Goal: Transaction & Acquisition: Book appointment/travel/reservation

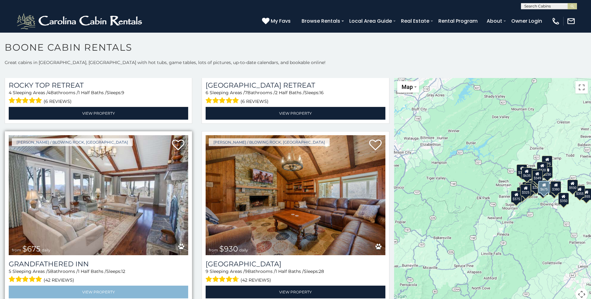
scroll to position [529, 0]
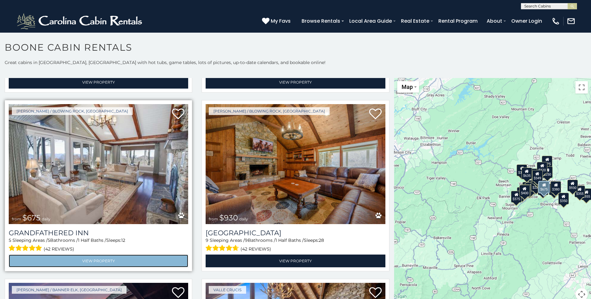
click at [97, 255] on link "View Property" at bounding box center [98, 261] width 179 height 13
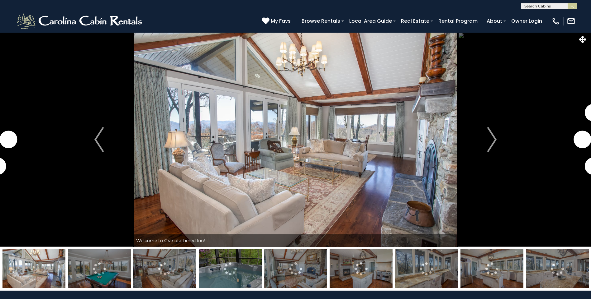
click at [491, 136] on img "Next" at bounding box center [491, 139] width 9 height 25
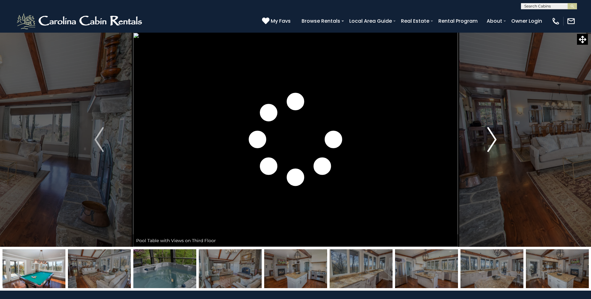
click at [492, 136] on img "Next" at bounding box center [491, 139] width 9 height 25
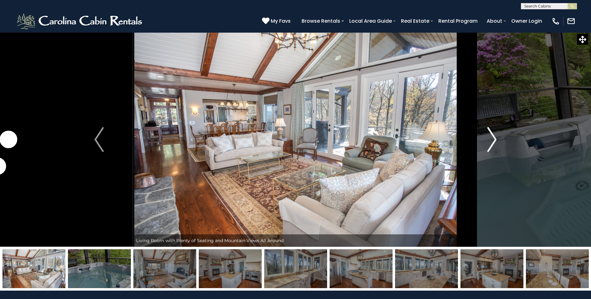
click at [491, 139] on img "Next" at bounding box center [491, 139] width 9 height 25
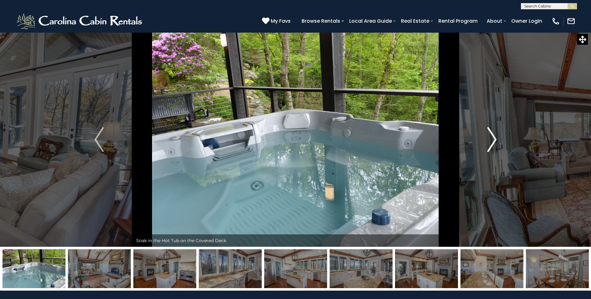
click at [492, 139] on img "Next" at bounding box center [491, 139] width 9 height 25
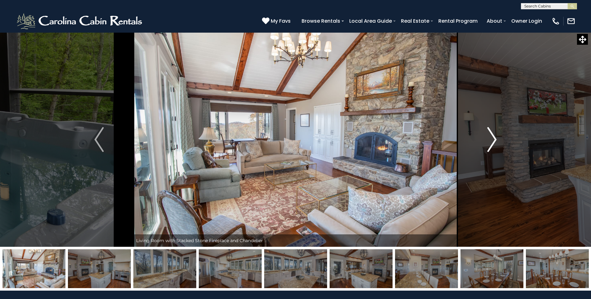
click at [493, 138] on img "Next" at bounding box center [491, 139] width 9 height 25
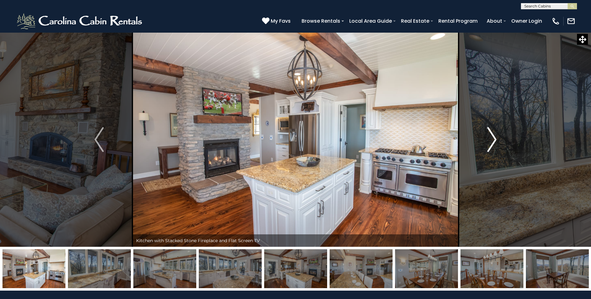
click at [492, 138] on img "Next" at bounding box center [491, 139] width 9 height 25
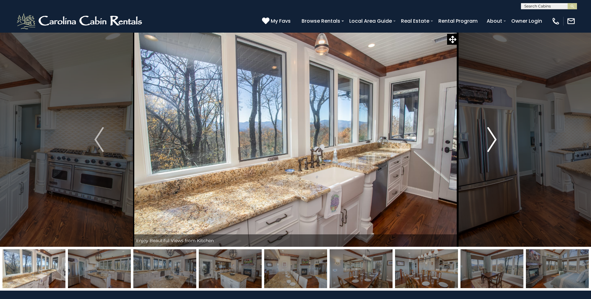
click at [492, 138] on img "Next" at bounding box center [491, 139] width 9 height 25
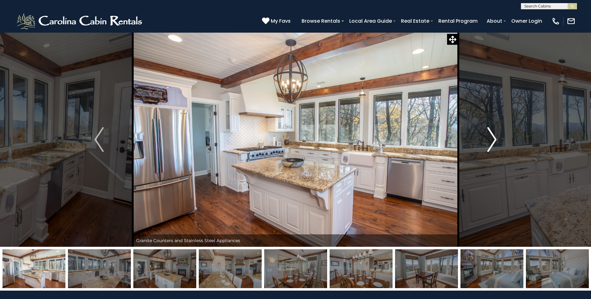
click at [492, 138] on img "Next" at bounding box center [491, 139] width 9 height 25
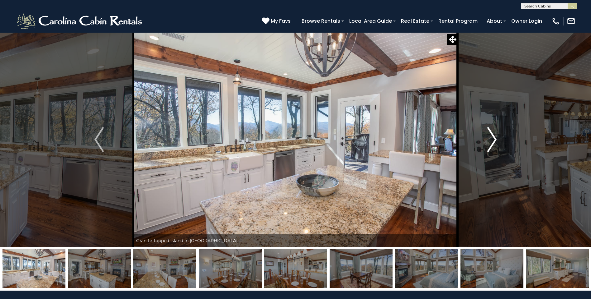
click at [492, 138] on img "Next" at bounding box center [491, 139] width 9 height 25
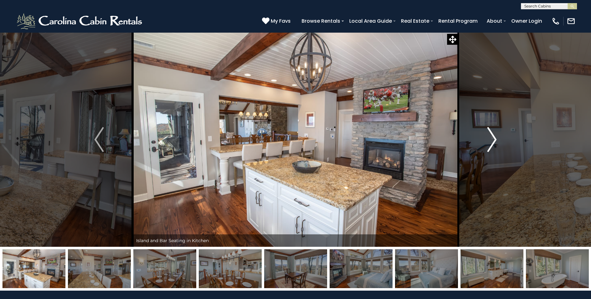
click at [492, 138] on img "Next" at bounding box center [491, 139] width 9 height 25
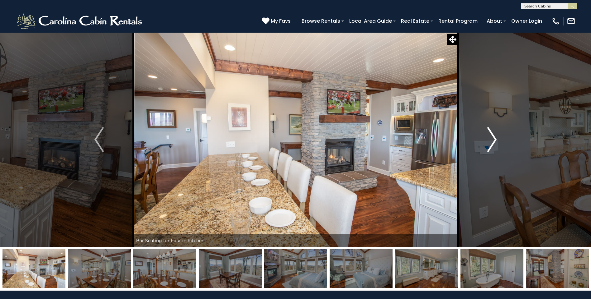
click at [492, 138] on img "Next" at bounding box center [491, 139] width 9 height 25
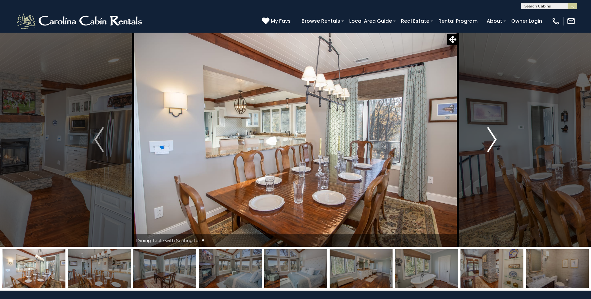
click at [492, 138] on img "Next" at bounding box center [491, 139] width 9 height 25
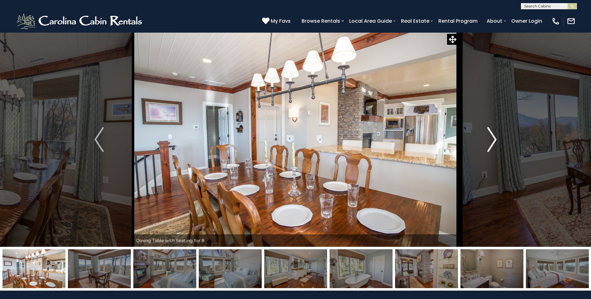
click at [492, 138] on img "Next" at bounding box center [491, 139] width 9 height 25
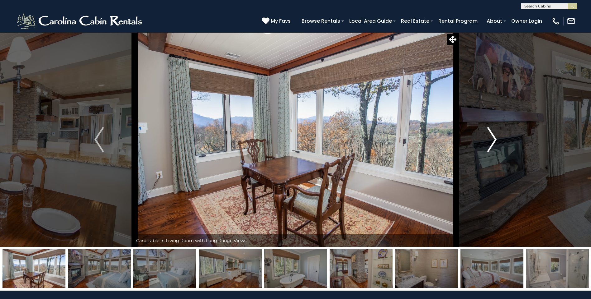
click at [492, 138] on img "Next" at bounding box center [491, 139] width 9 height 25
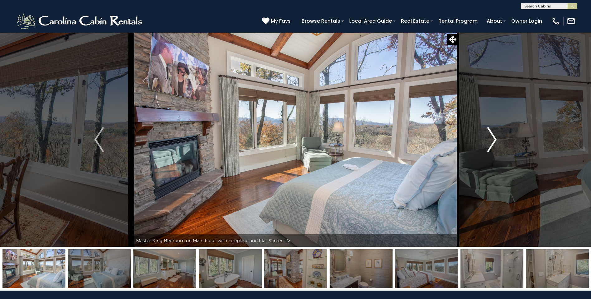
click at [492, 138] on img "Next" at bounding box center [491, 139] width 9 height 25
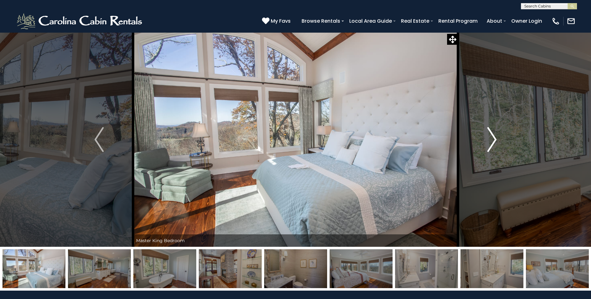
click at [492, 138] on img "Next" at bounding box center [491, 139] width 9 height 25
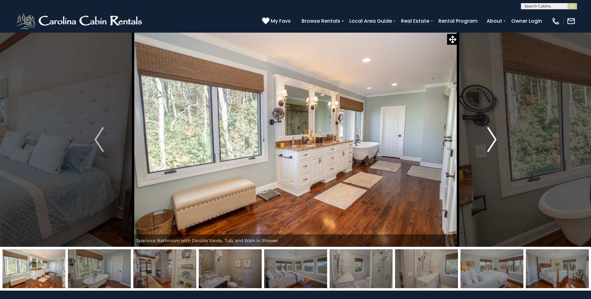
click at [492, 138] on img "Next" at bounding box center [491, 139] width 9 height 25
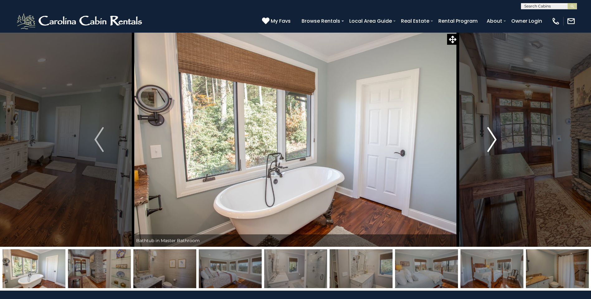
click at [492, 138] on img "Next" at bounding box center [491, 139] width 9 height 25
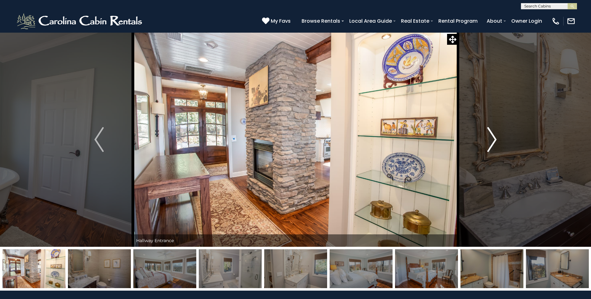
click at [492, 138] on img "Next" at bounding box center [491, 139] width 9 height 25
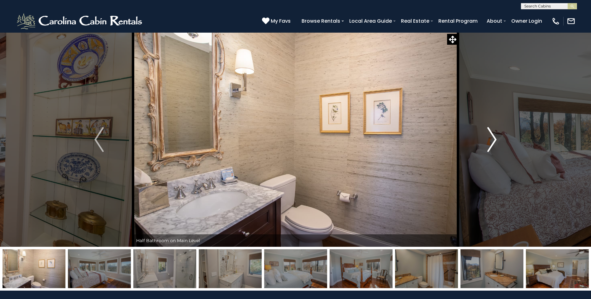
click at [492, 138] on img "Next" at bounding box center [491, 139] width 9 height 25
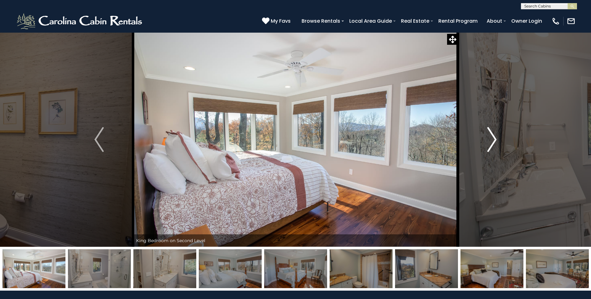
click at [492, 138] on img "Next" at bounding box center [491, 139] width 9 height 25
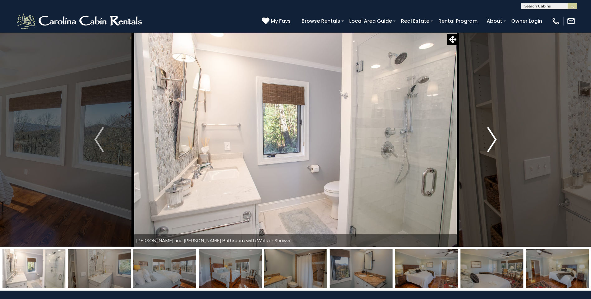
click at [492, 138] on img "Next" at bounding box center [491, 139] width 9 height 25
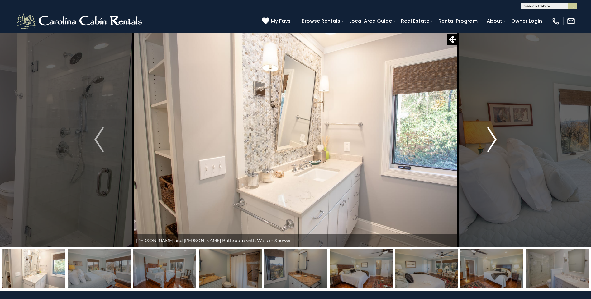
click at [492, 138] on img "Next" at bounding box center [491, 139] width 9 height 25
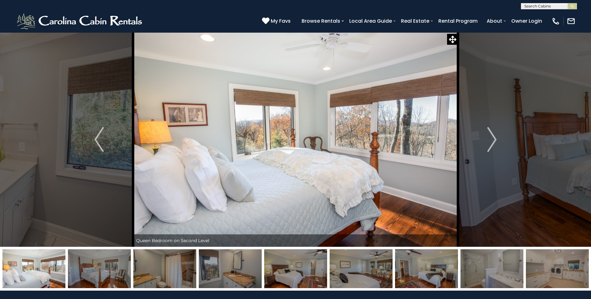
click at [572, 270] on img at bounding box center [556, 269] width 63 height 39
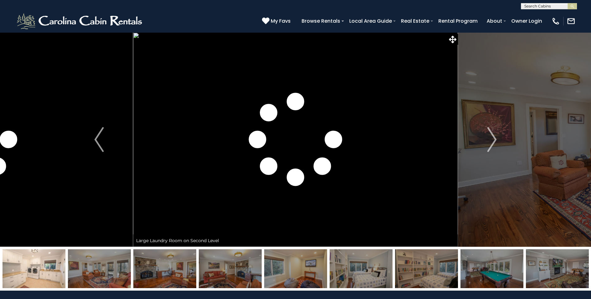
click at [572, 270] on img at bounding box center [556, 269] width 63 height 39
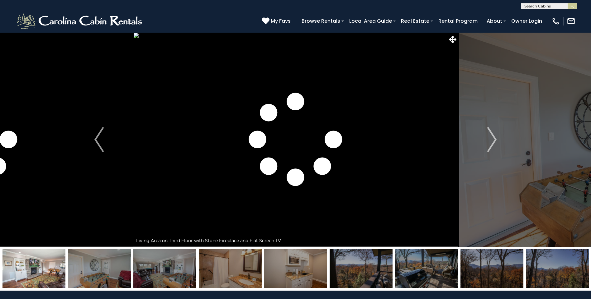
click at [356, 271] on img at bounding box center [360, 269] width 63 height 39
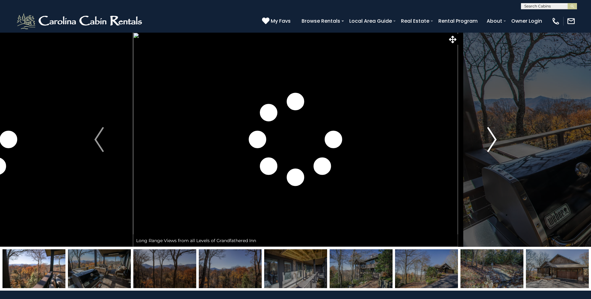
click at [520, 178] on button "Next" at bounding box center [492, 139] width 68 height 215
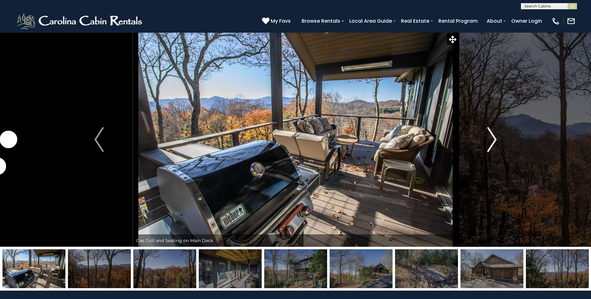
click at [492, 135] on img "Next" at bounding box center [491, 139] width 9 height 25
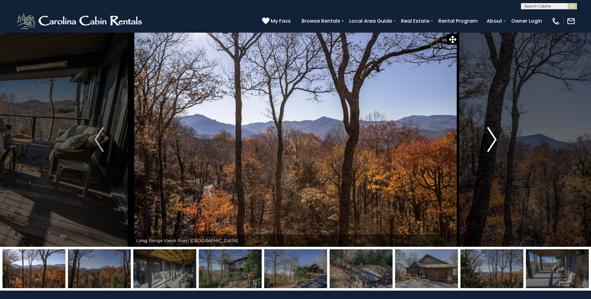
click at [492, 135] on img "Next" at bounding box center [491, 139] width 9 height 25
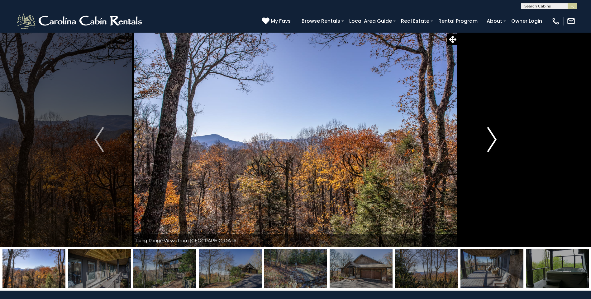
click at [492, 135] on img "Next" at bounding box center [491, 139] width 9 height 25
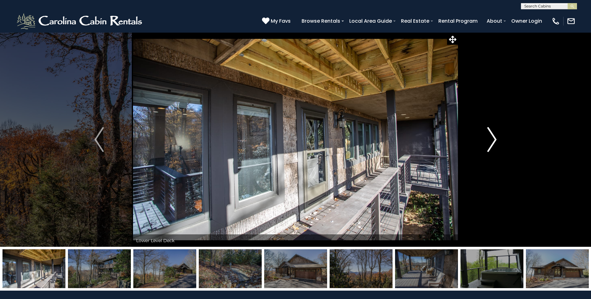
click at [492, 135] on img "Next" at bounding box center [491, 139] width 9 height 25
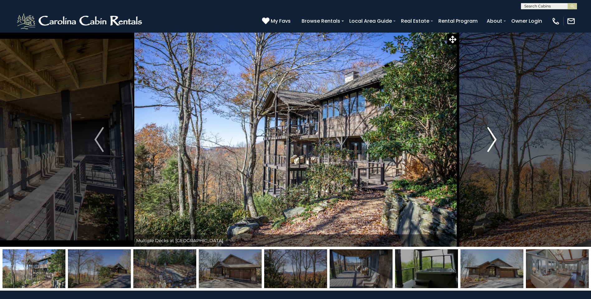
click at [492, 135] on img "Next" at bounding box center [491, 139] width 9 height 25
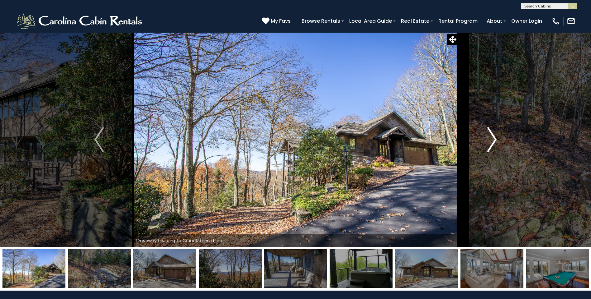
click at [492, 135] on img "Next" at bounding box center [491, 139] width 9 height 25
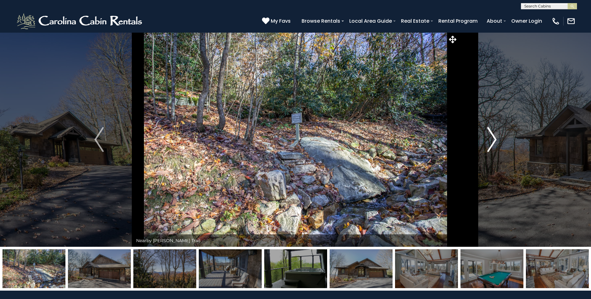
click at [492, 135] on img "Next" at bounding box center [491, 139] width 9 height 25
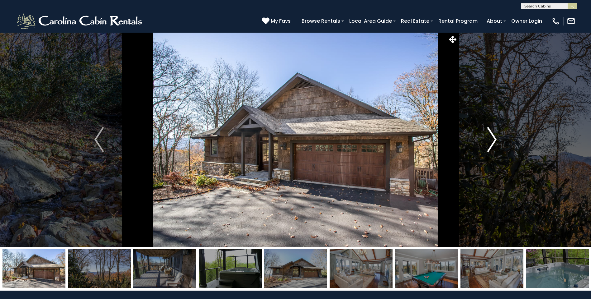
click at [492, 135] on img "Next" at bounding box center [491, 139] width 9 height 25
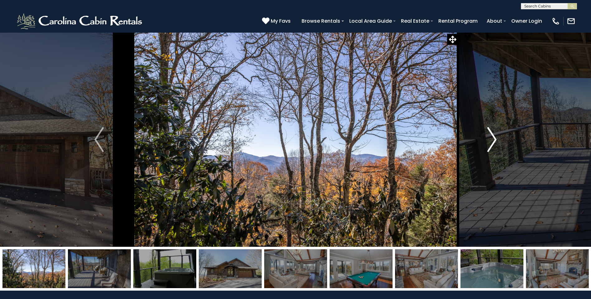
click at [492, 135] on img "Next" at bounding box center [491, 139] width 9 height 25
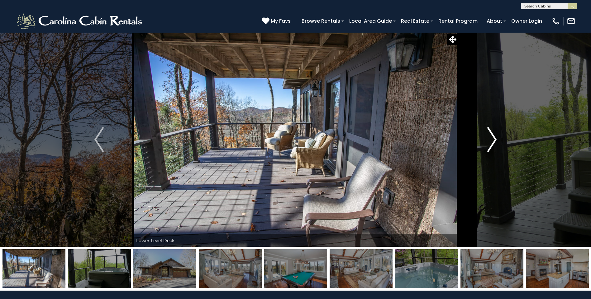
click at [492, 135] on img "Next" at bounding box center [491, 139] width 9 height 25
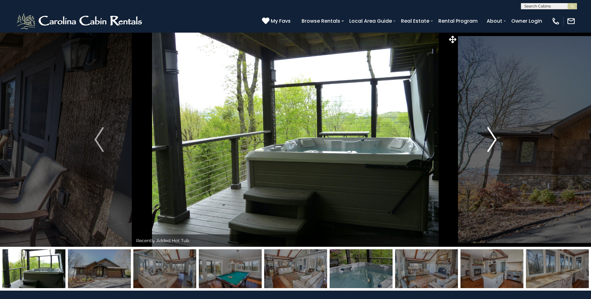
click at [492, 135] on img "Next" at bounding box center [491, 139] width 9 height 25
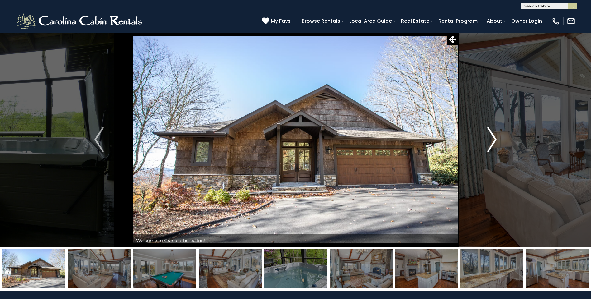
click at [492, 135] on img "Next" at bounding box center [491, 139] width 9 height 25
